Goal: Check status: Check status

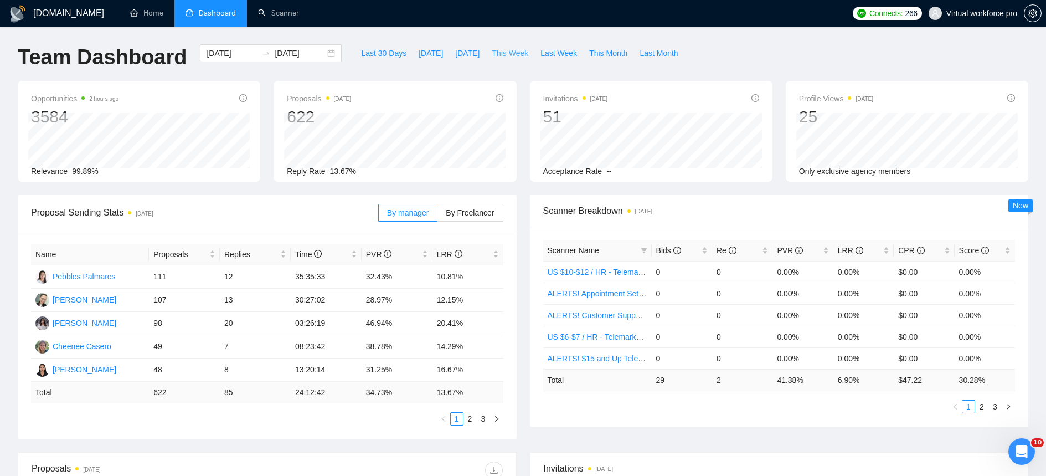
click at [502, 54] on span "This Week" at bounding box center [510, 53] width 37 height 12
type input "[DATE]"
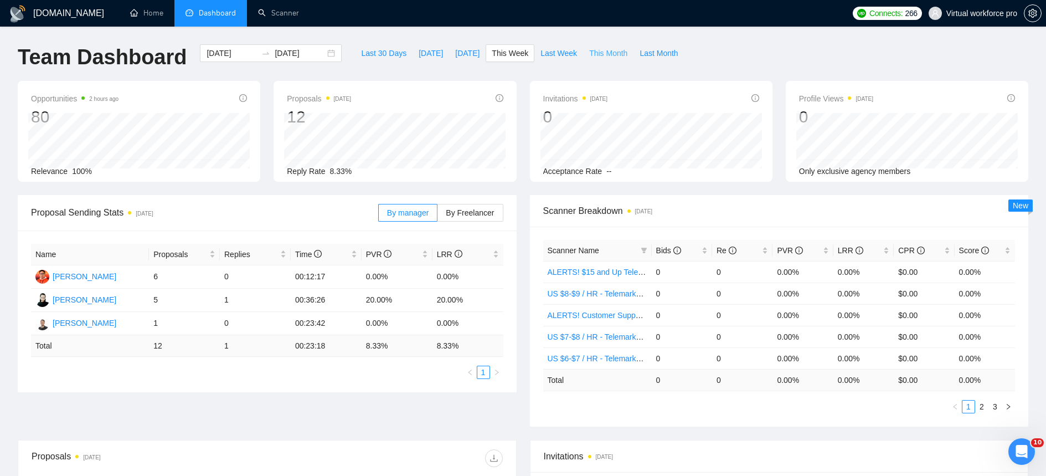
click at [611, 53] on span "This Month" at bounding box center [608, 53] width 38 height 12
type input "[DATE]"
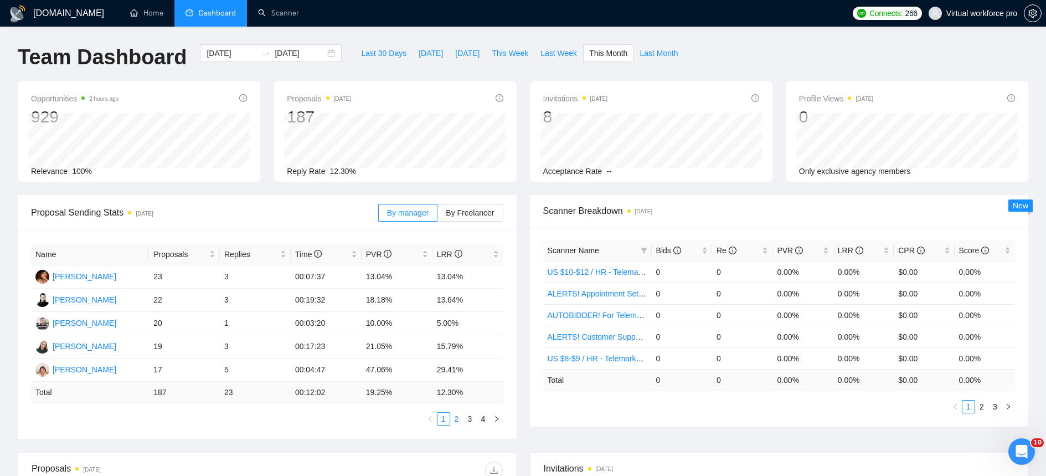
click at [456, 422] on link "2" at bounding box center [457, 418] width 12 height 12
click at [473, 419] on link "3" at bounding box center [470, 418] width 12 height 12
click at [481, 419] on link "4" at bounding box center [483, 418] width 12 height 12
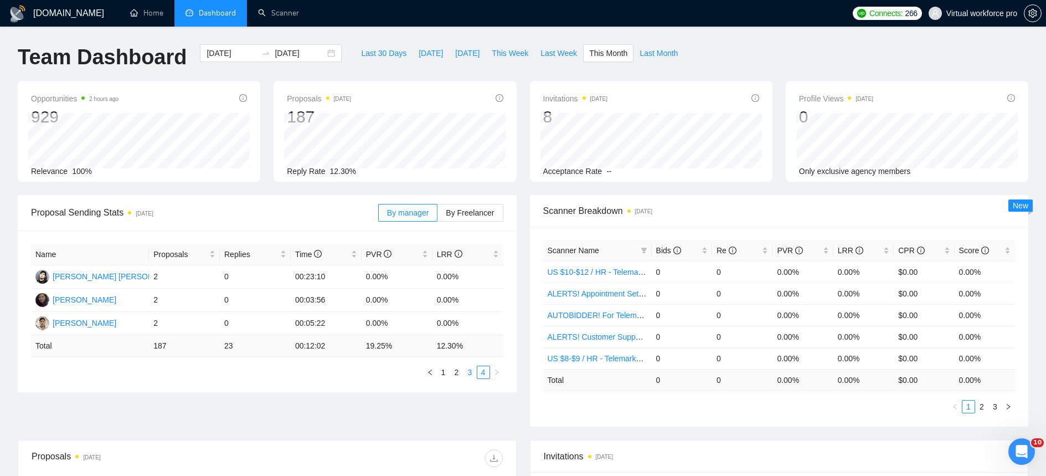
click at [472, 373] on link "3" at bounding box center [470, 372] width 12 height 12
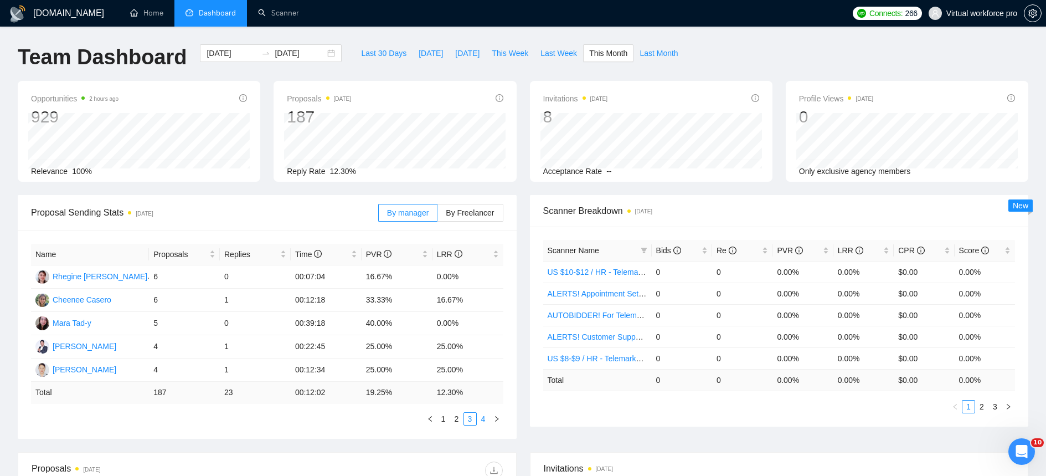
click at [483, 422] on link "4" at bounding box center [483, 418] width 12 height 12
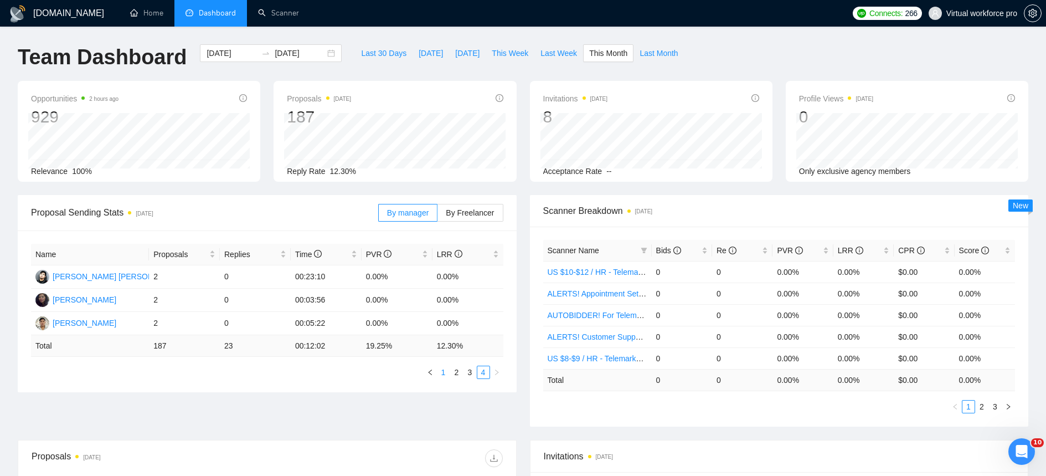
click at [446, 372] on link "1" at bounding box center [443, 372] width 12 height 12
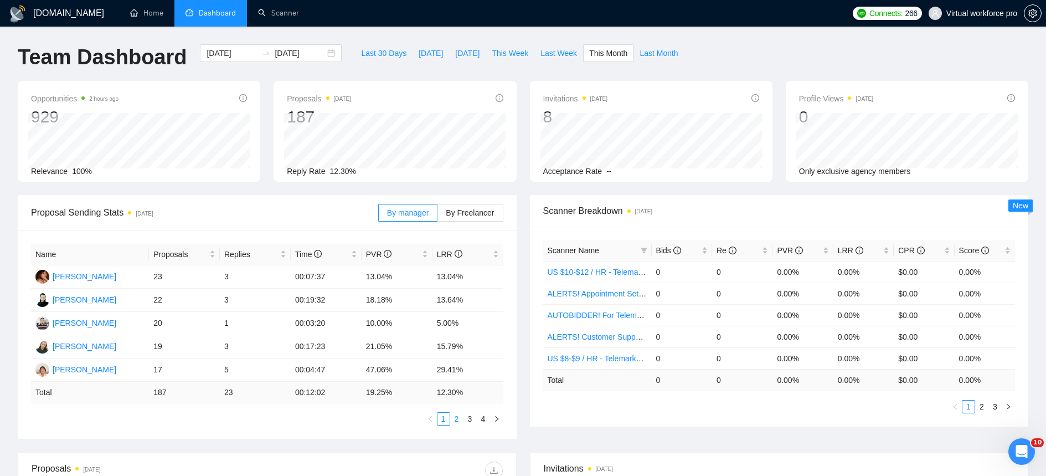
click at [456, 418] on link "2" at bounding box center [457, 418] width 12 height 12
click at [445, 422] on link "1" at bounding box center [443, 418] width 12 height 12
click at [391, 56] on span "Last 30 Days" at bounding box center [383, 53] width 45 height 12
type input "[DATE]"
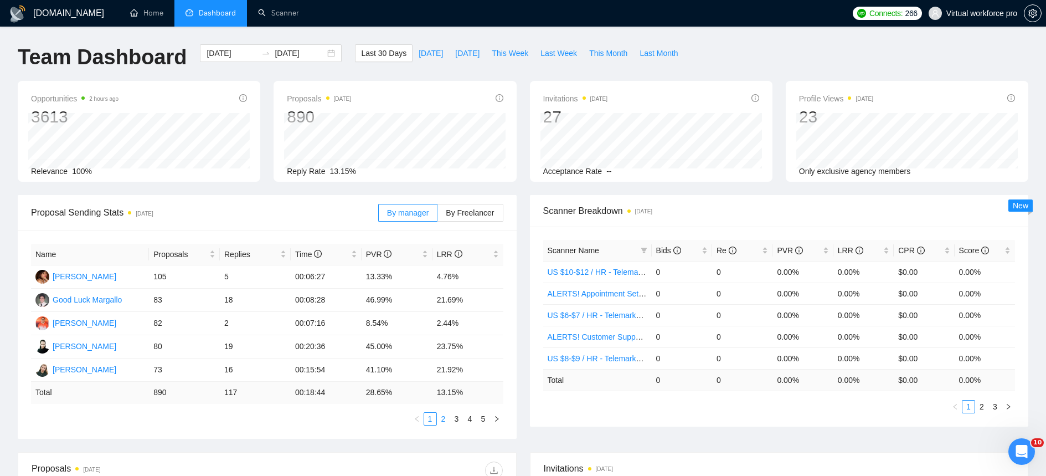
click at [446, 415] on link "2" at bounding box center [443, 418] width 12 height 12
drag, startPoint x: 166, startPoint y: 274, endPoint x: 137, endPoint y: 276, distance: 28.8
click at [136, 275] on tr "Cheenee Casero 72 8 01:02:53 34.72% 11.11%" at bounding box center [267, 276] width 472 height 23
click at [426, 418] on link "1" at bounding box center [430, 418] width 12 height 12
click at [440, 421] on link "2" at bounding box center [443, 418] width 12 height 12
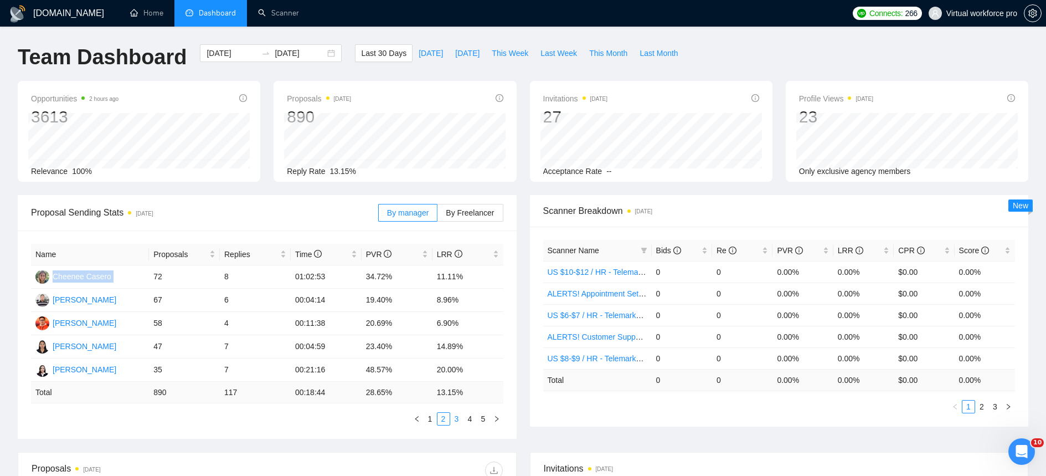
click at [456, 419] on link "3" at bounding box center [457, 418] width 12 height 12
click at [473, 421] on link "4" at bounding box center [470, 418] width 12 height 12
click at [487, 421] on link "5" at bounding box center [483, 418] width 12 height 12
